Goal: Transaction & Acquisition: Purchase product/service

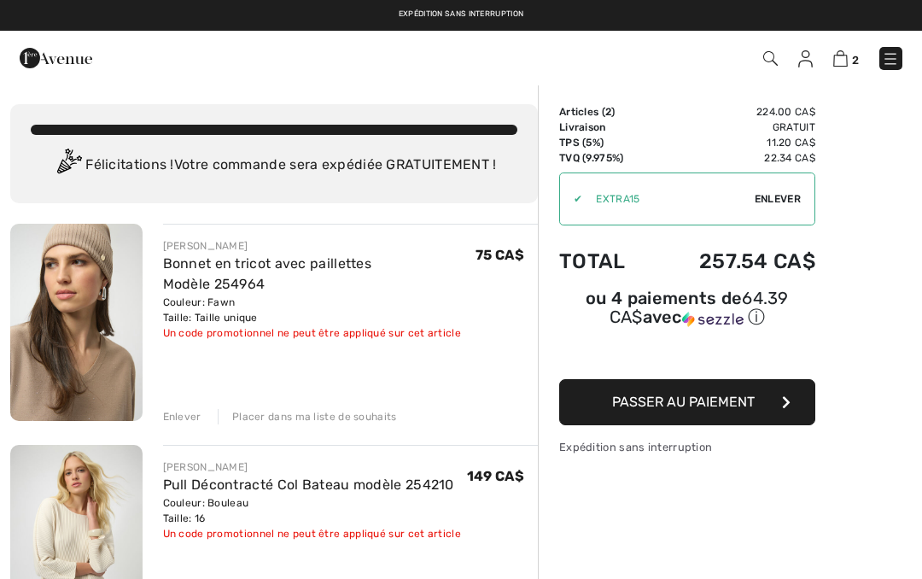
click at [177, 423] on div "Enlever" at bounding box center [182, 416] width 38 height 15
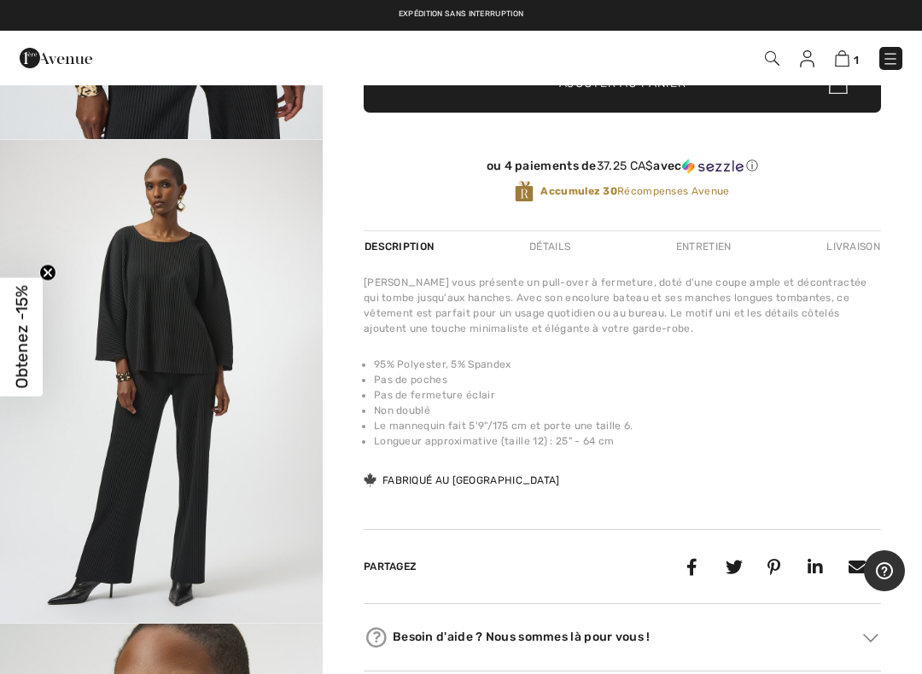
scroll to position [428, 0]
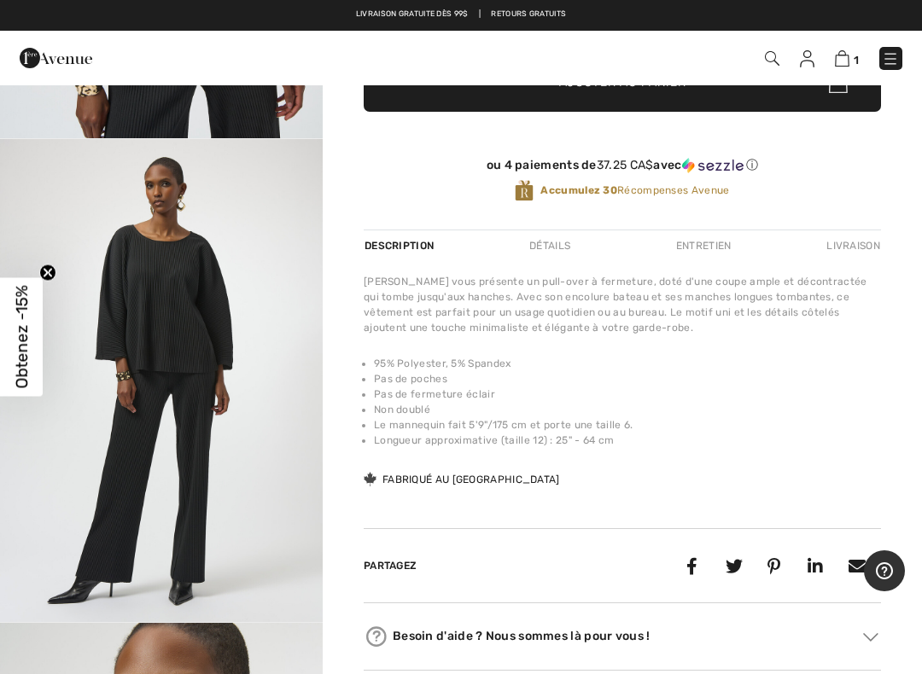
click at [841, 57] on img at bounding box center [842, 58] width 15 height 16
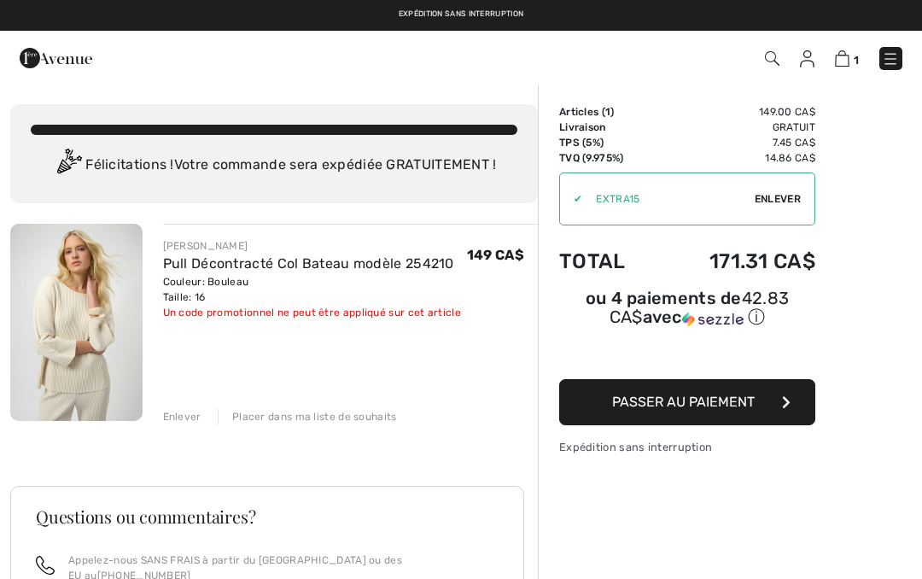
checkbox input "true"
click at [73, 321] on img at bounding box center [76, 322] width 132 height 197
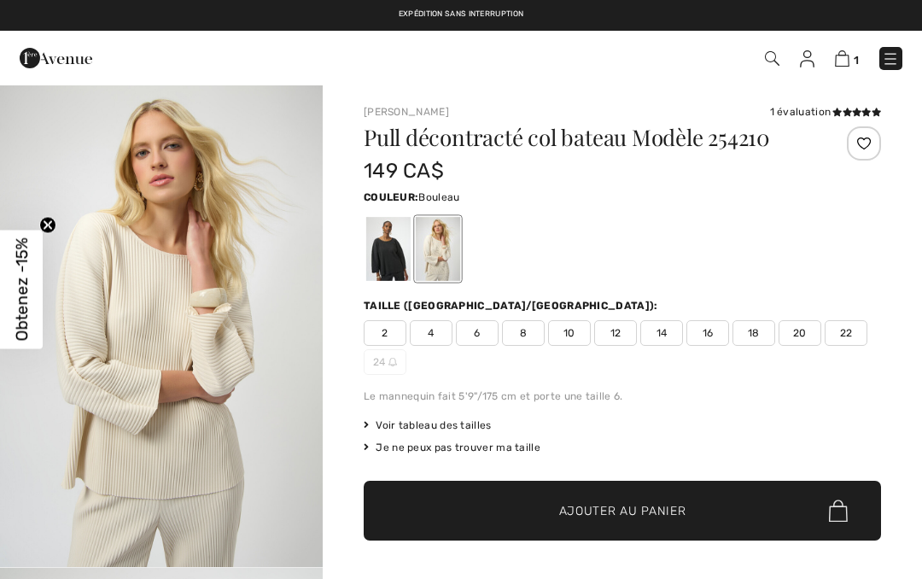
checkbox input "true"
click at [843, 60] on img at bounding box center [842, 58] width 15 height 16
